Goal: Task Accomplishment & Management: Manage account settings

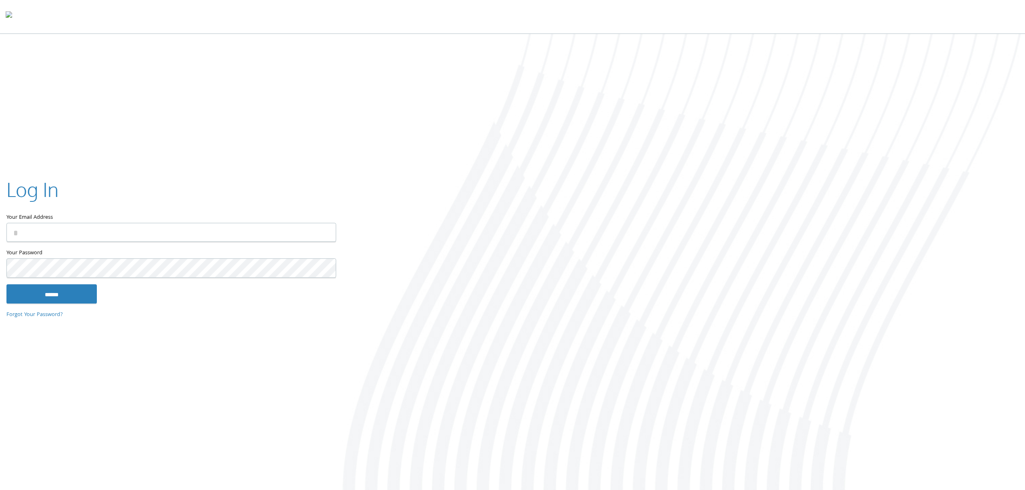
click at [186, 233] on input "Your Email Address" at bounding box center [171, 232] width 330 height 19
type input "**********"
click at [6, 284] on input "******" at bounding box center [51, 293] width 90 height 19
